Goal: Check status: Check status

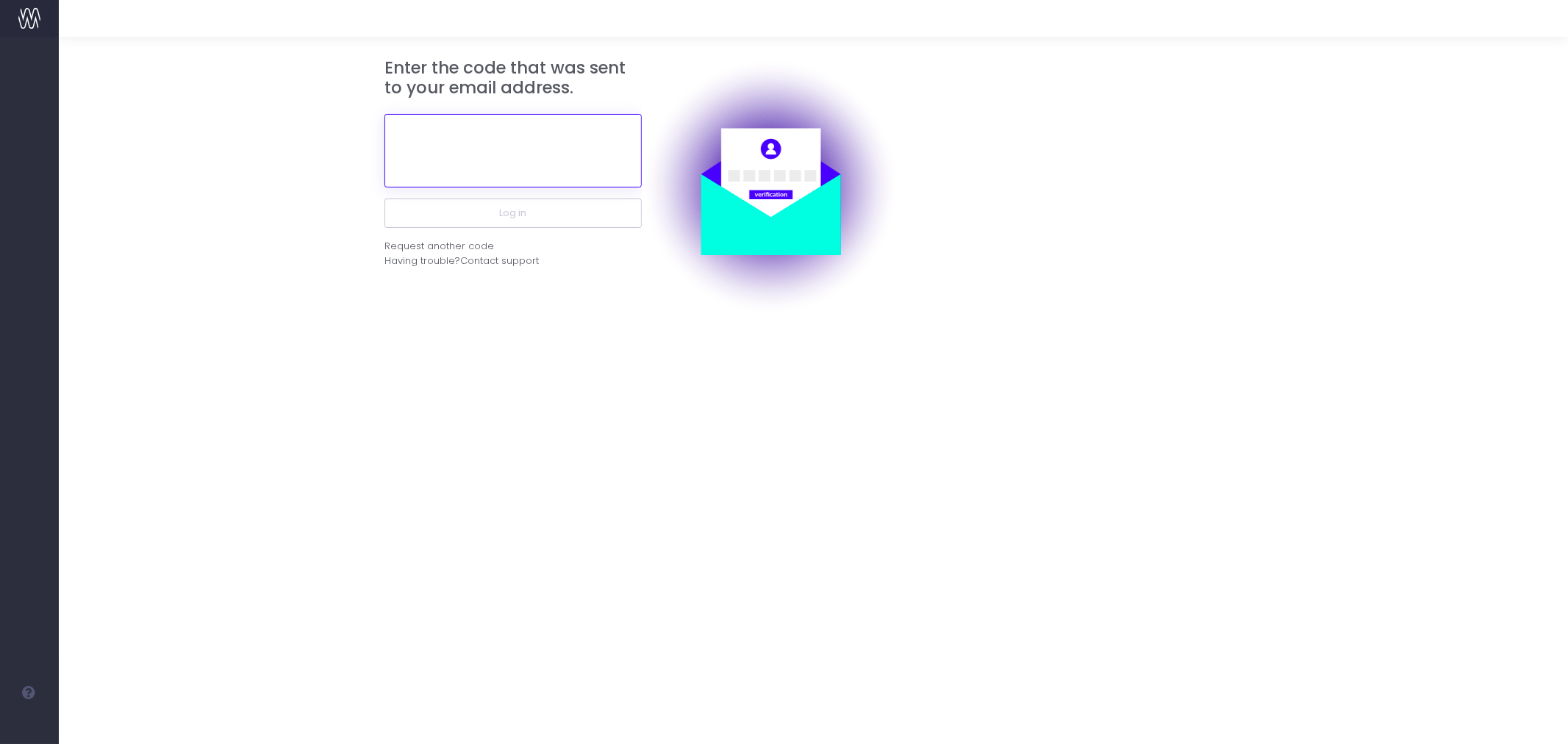
click at [500, 152] on input "text" at bounding box center [513, 151] width 257 height 74
paste input "862614"
type input "862614"
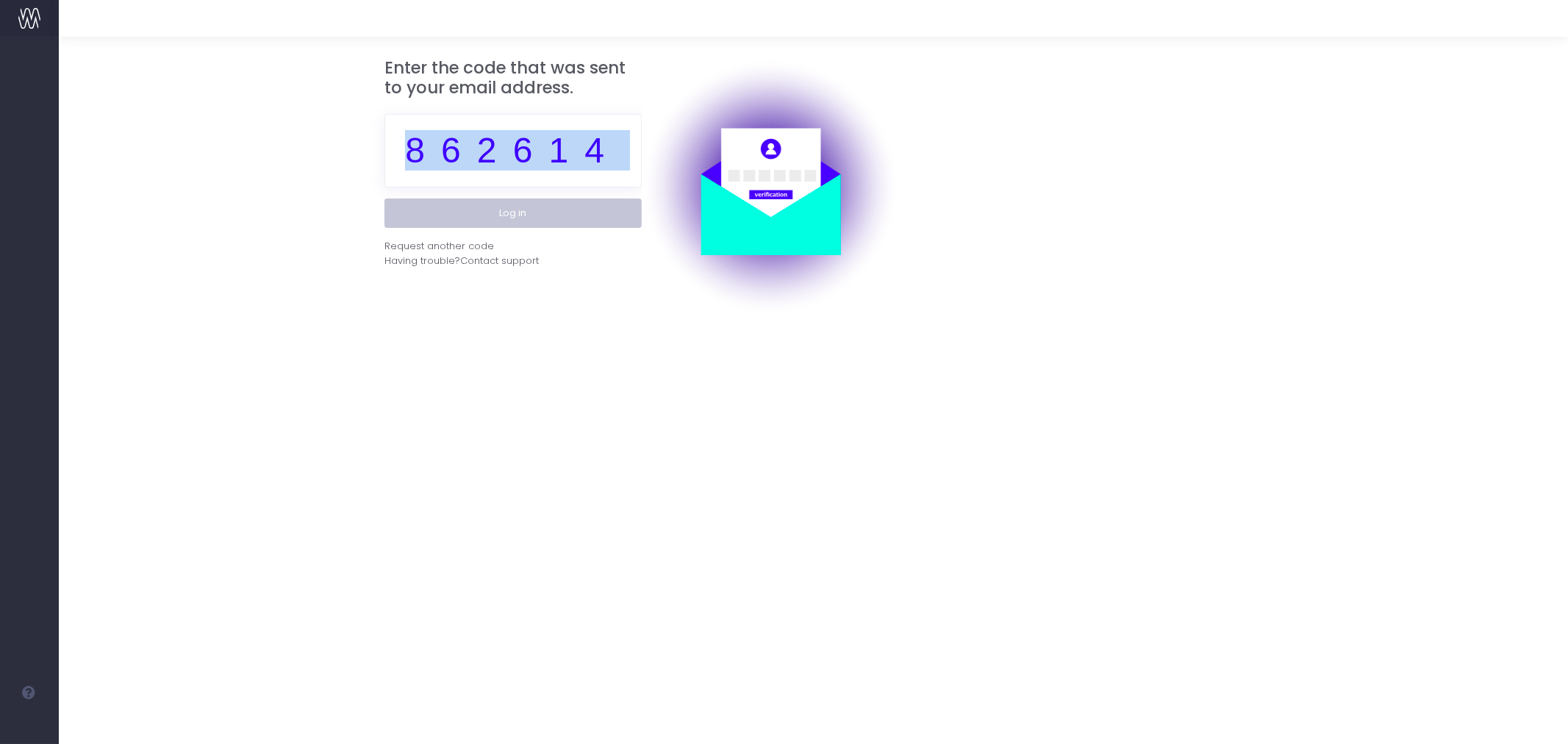
click at [535, 196] on div "Enter the code that was sent to your email address. 862614 Log in Request anoth…" at bounding box center [513, 186] width 257 height 257
click at [549, 210] on button "Log in" at bounding box center [513, 212] width 257 height 29
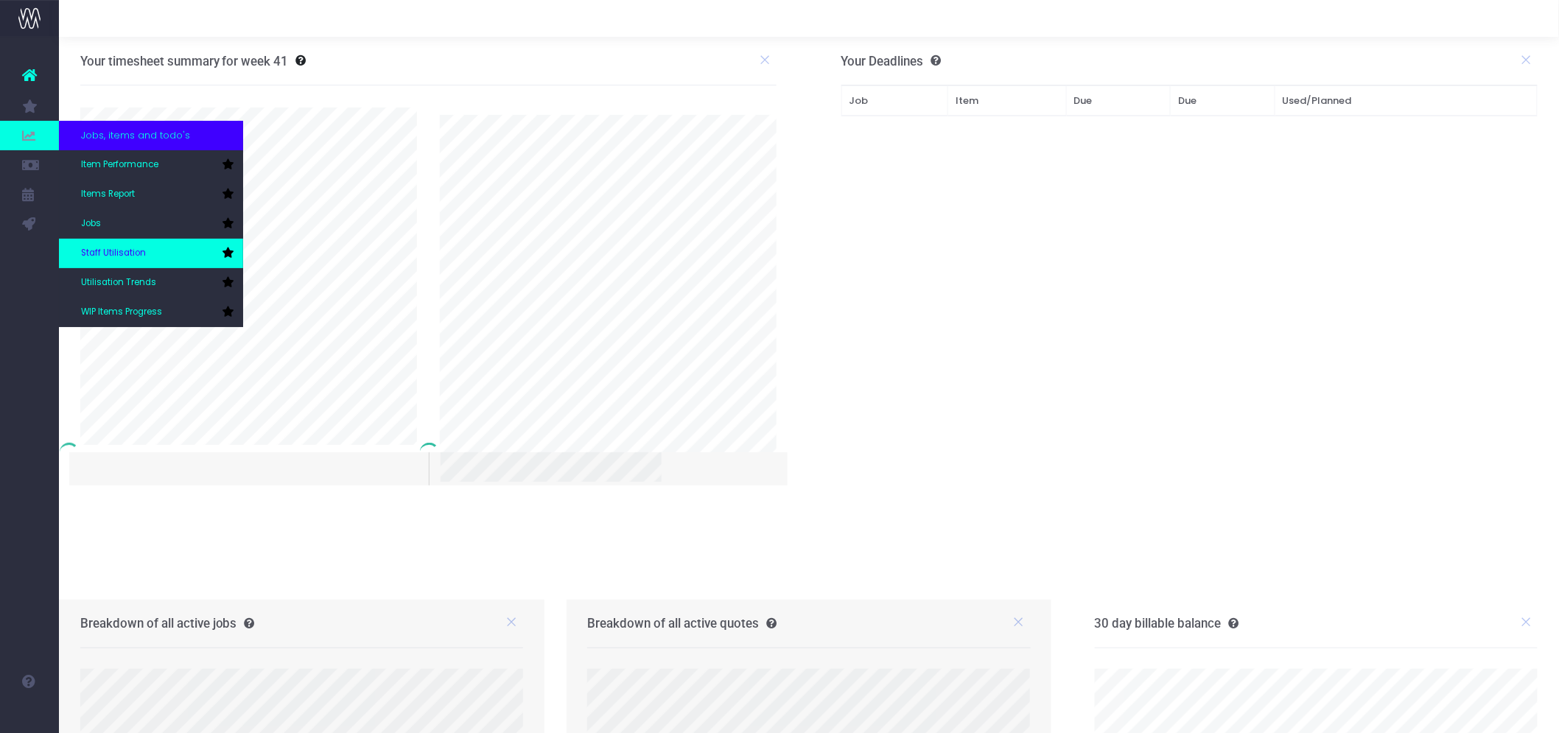
click at [144, 247] on span "Staff Utilisation" at bounding box center [113, 253] width 65 height 13
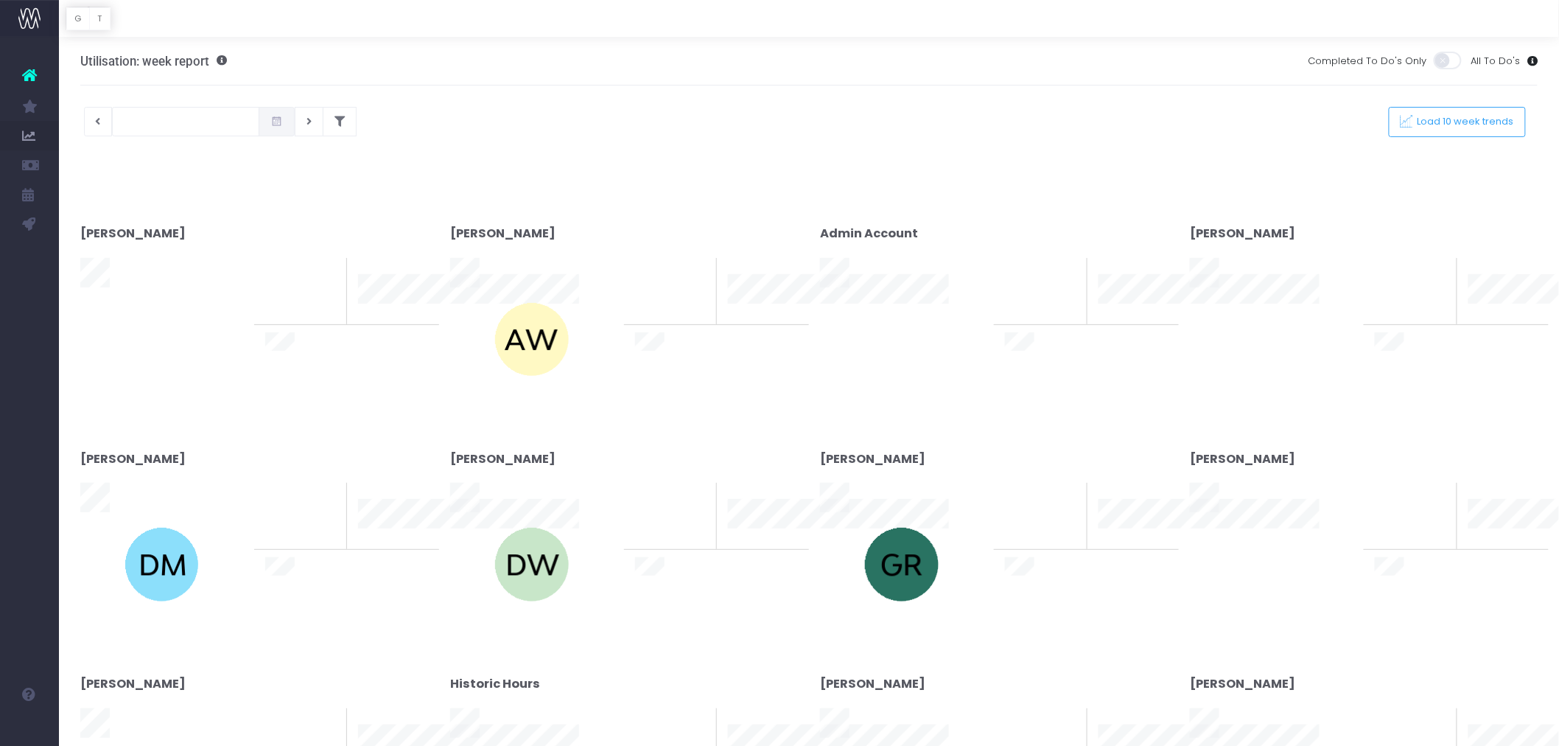
type input "[DATE]"
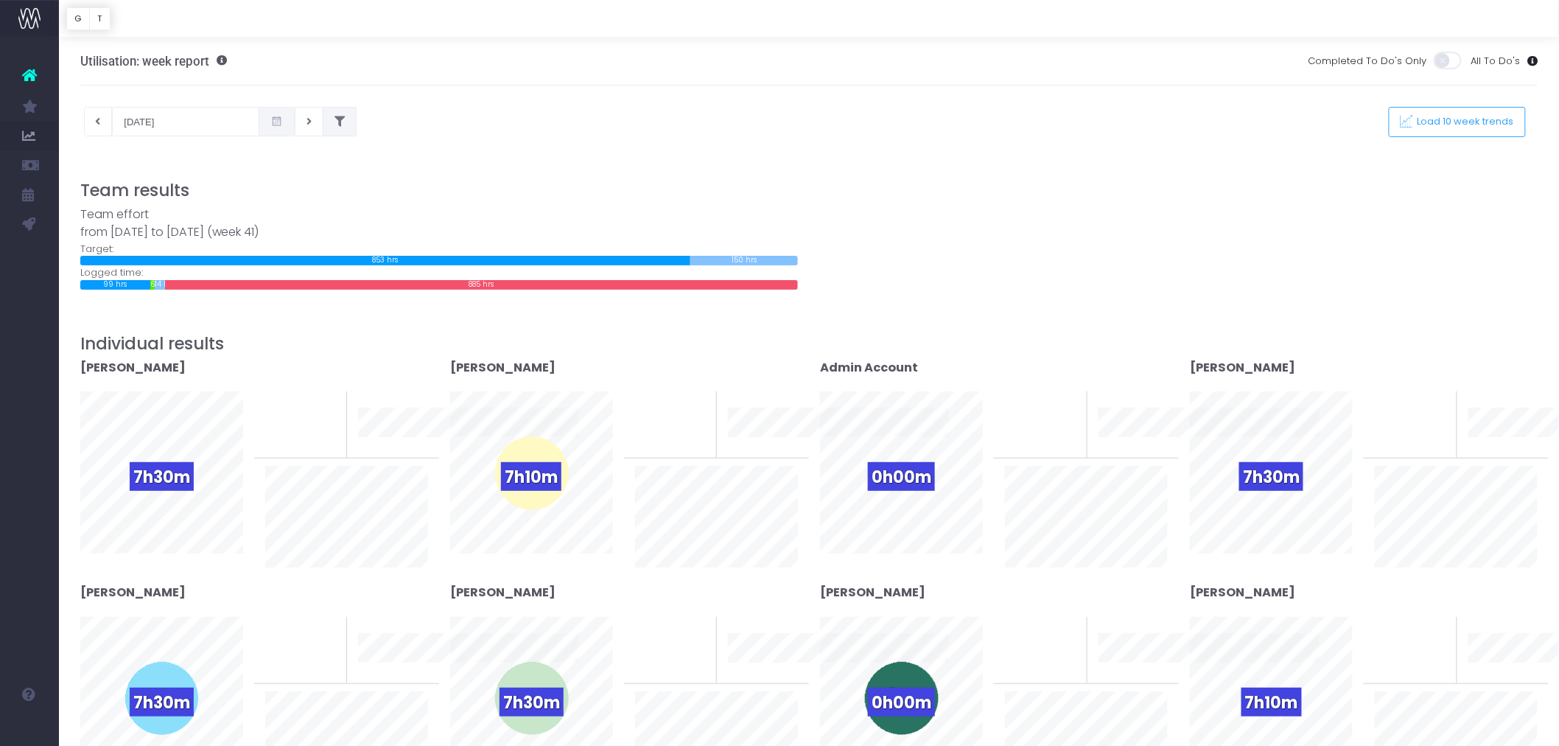
click at [337, 122] on icon at bounding box center [340, 122] width 10 height 0
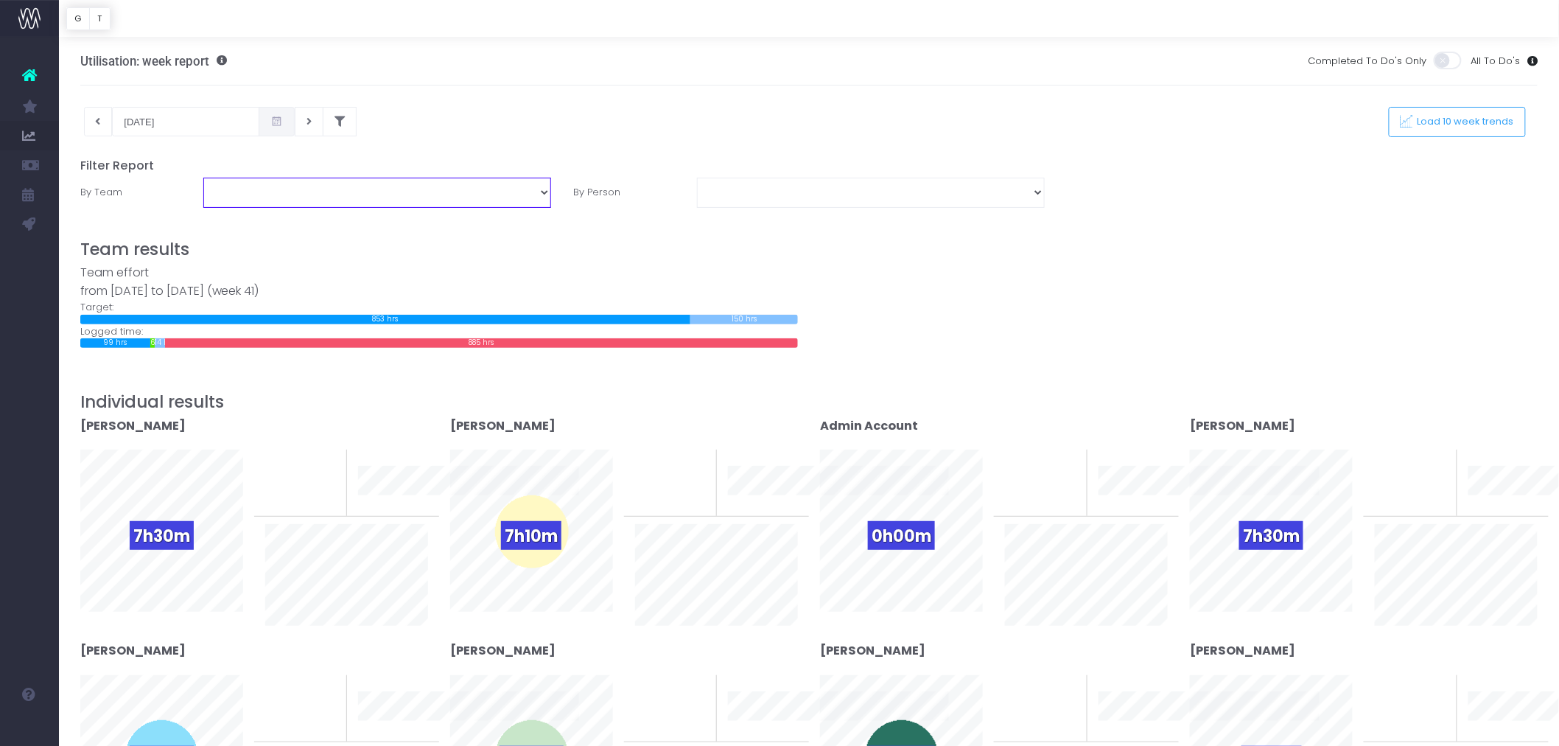
click at [297, 182] on select "Assessment Energy Management SCS Zero Carbon" at bounding box center [377, 192] width 348 height 29
select select "Energy"
click at [203, 178] on select "Assessment Energy Management SCS Zero Carbon" at bounding box center [377, 192] width 348 height 29
